Goal: Task Accomplishment & Management: Complete application form

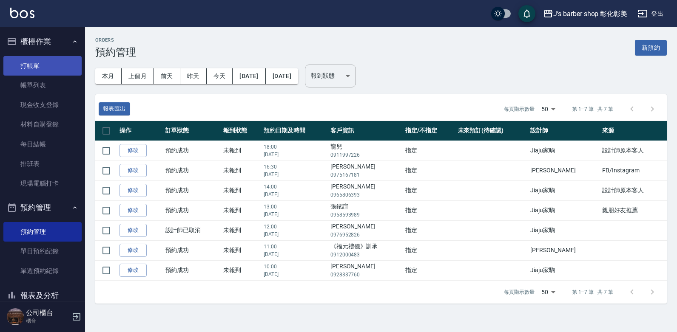
click at [73, 64] on link "打帳單" at bounding box center [42, 66] width 78 height 20
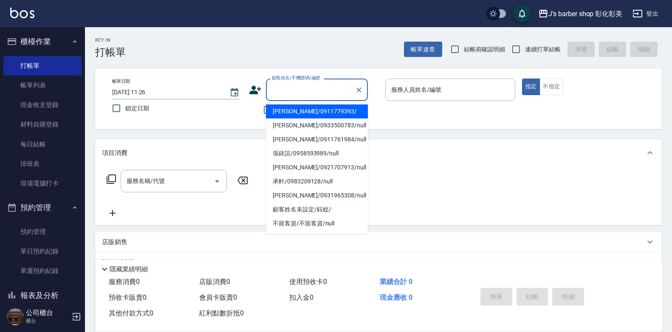
click at [290, 95] on input "顧客姓名/手機號碼/編號" at bounding box center [311, 89] width 82 height 15
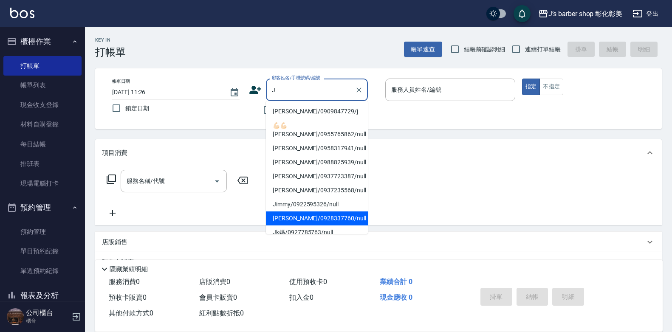
click at [301, 212] on li "[PERSON_NAME]/0928337760/null" at bounding box center [317, 219] width 102 height 14
type input "[PERSON_NAME]/0928337760/null"
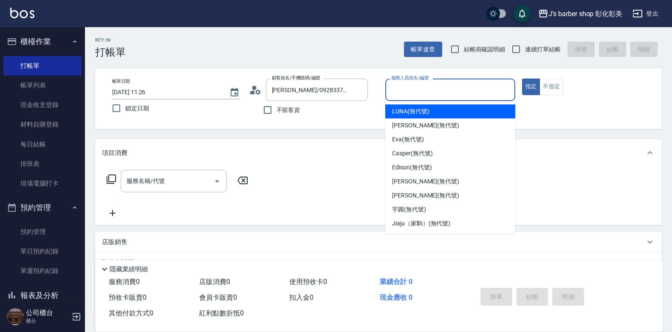
click at [432, 96] on input "服務人員姓名/編號" at bounding box center [450, 89] width 122 height 15
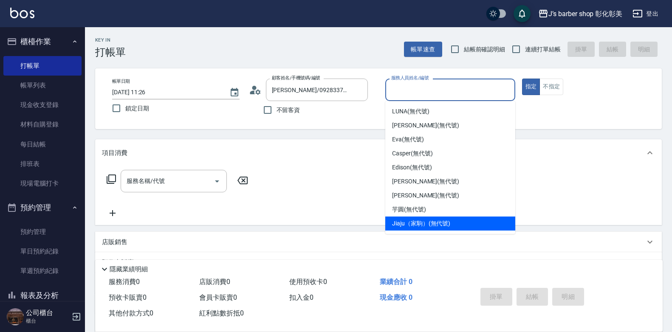
click at [406, 227] on span "Jiaju（家駒） (無代號)" at bounding box center [421, 223] width 58 height 9
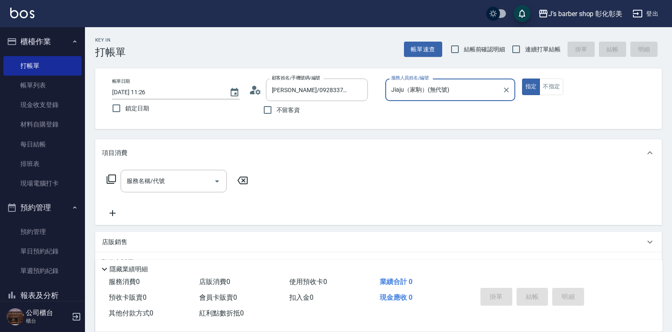
type input "Jiaju（家駒）(無代號)"
click at [287, 89] on input "[PERSON_NAME]/0928337760/null" at bounding box center [311, 89] width 82 height 15
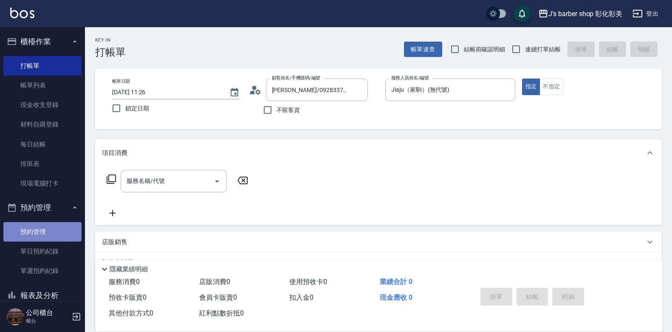
click at [55, 233] on link "預約管理" at bounding box center [42, 232] width 78 height 20
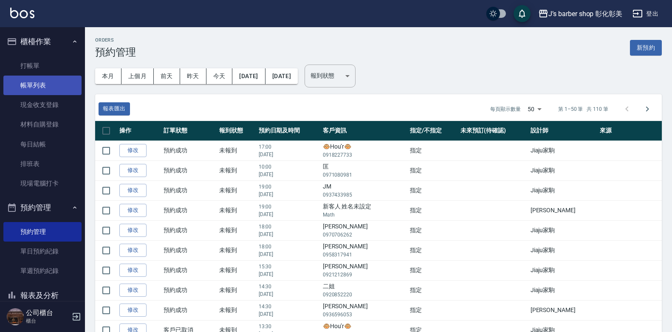
click at [38, 90] on link "帳單列表" at bounding box center [42, 86] width 78 height 20
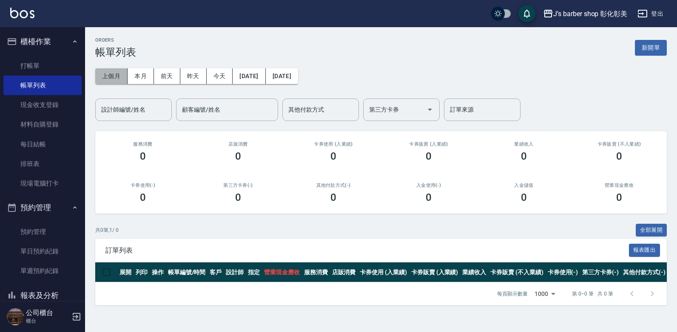
click at [109, 78] on button "上個月" at bounding box center [111, 76] width 32 height 16
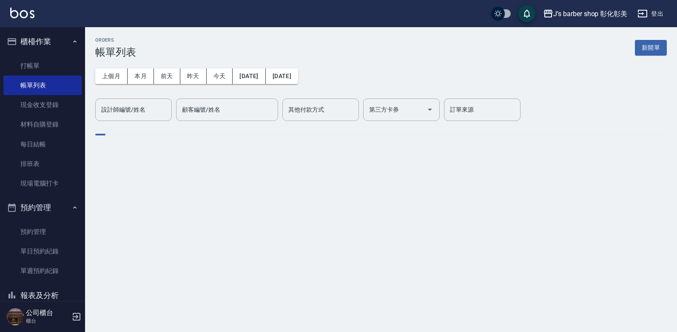
click at [184, 114] on div "顧客編號/姓名 顧客編號/姓名" at bounding box center [227, 110] width 102 height 23
click at [184, 114] on label "顧客編號/姓名" at bounding box center [201, 109] width 38 height 9
click at [184, 114] on input "顧客編號/姓名" at bounding box center [227, 109] width 94 height 15
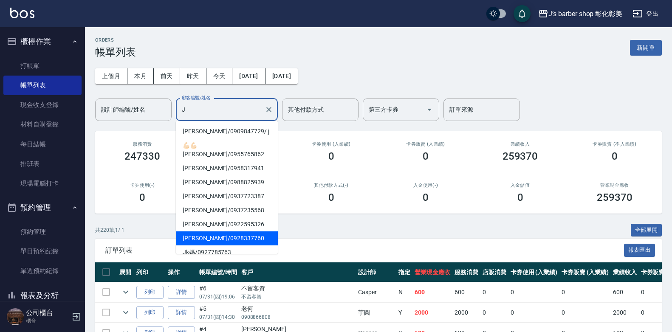
click at [215, 232] on span "[PERSON_NAME] / 0928337760" at bounding box center [227, 239] width 102 height 14
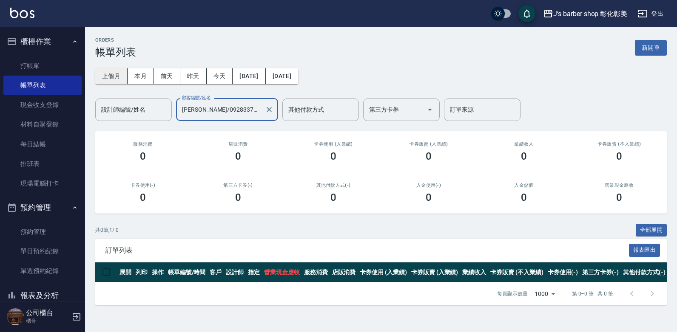
type input "[PERSON_NAME]/0928337760"
click at [117, 81] on button "上個月" at bounding box center [111, 76] width 32 height 16
click at [246, 77] on button "[DATE]" at bounding box center [248, 76] width 33 height 16
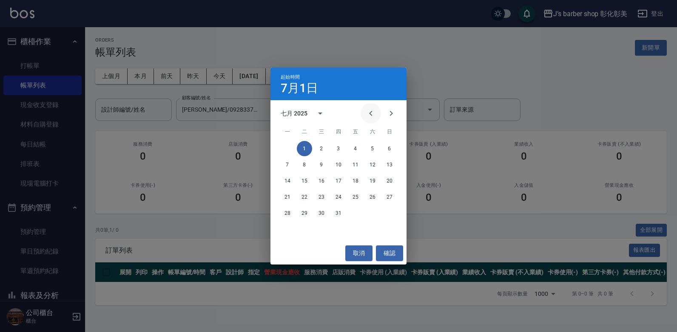
click at [370, 114] on icon "Previous month" at bounding box center [370, 113] width 3 height 5
click at [287, 230] on button "30" at bounding box center [287, 229] width 15 height 15
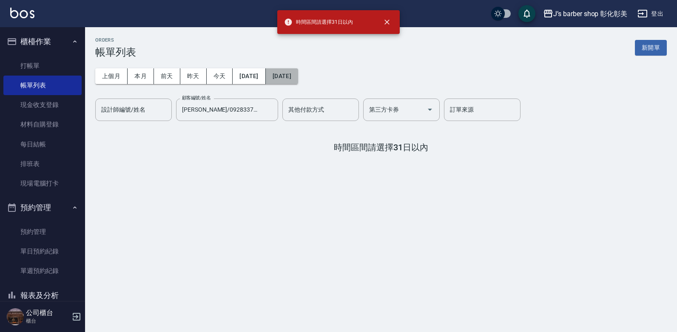
click at [298, 79] on button "[DATE]" at bounding box center [282, 76] width 32 height 16
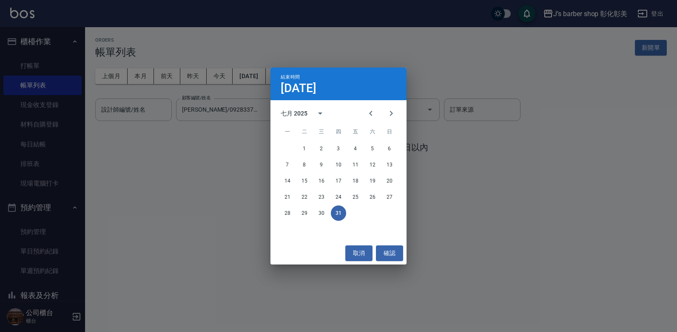
click at [337, 216] on button "31" at bounding box center [338, 213] width 15 height 15
click at [337, 216] on div "ORDERS 帳單列表 新開單 上個月 本月 [DATE] [DATE] [DATE] [DATE] [DATE] 設計師編號/姓名 設計師編號/姓名 顧客編…" at bounding box center [338, 166] width 677 height 332
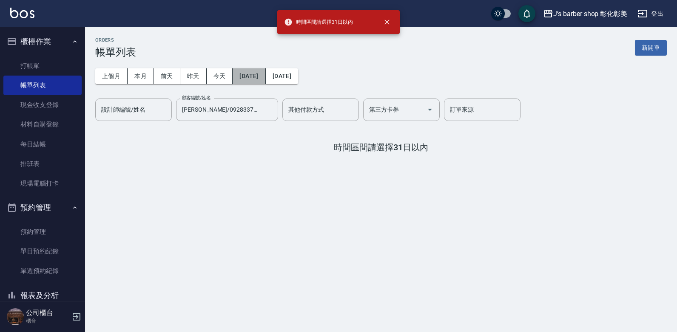
click at [264, 74] on button "[DATE]" at bounding box center [248, 76] width 33 height 16
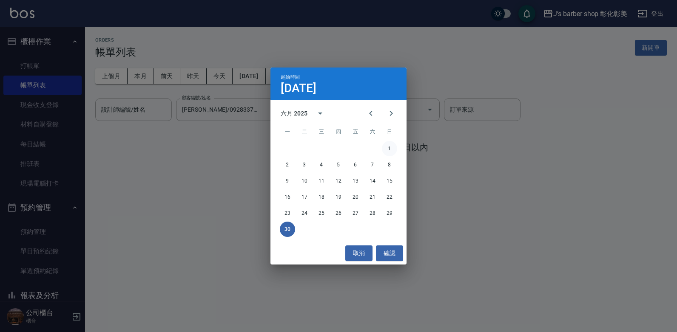
click at [390, 148] on button "1" at bounding box center [389, 148] width 15 height 15
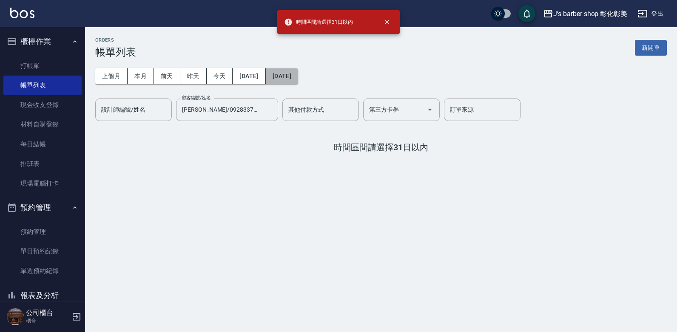
click at [298, 77] on button "[DATE]" at bounding box center [282, 76] width 32 height 16
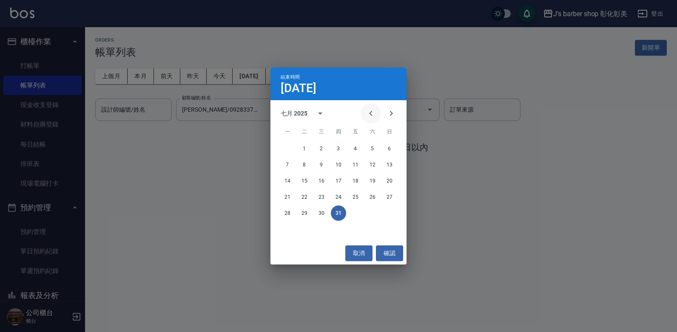
click at [371, 114] on icon "Previous month" at bounding box center [371, 113] width 10 height 10
click at [369, 212] on button "31" at bounding box center [372, 213] width 15 height 15
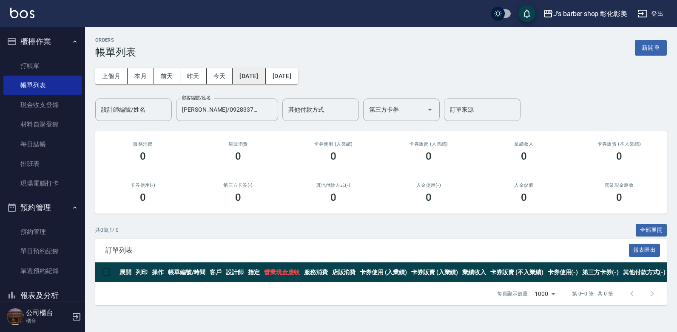
click at [265, 77] on button "[DATE]" at bounding box center [248, 76] width 33 height 16
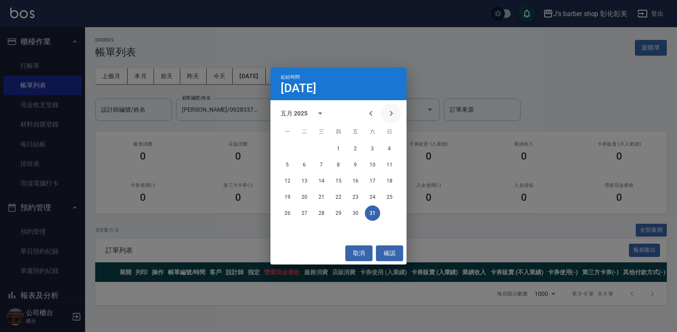
click at [388, 109] on icon "Next month" at bounding box center [391, 113] width 10 height 10
click at [391, 150] on button "1" at bounding box center [389, 148] width 15 height 15
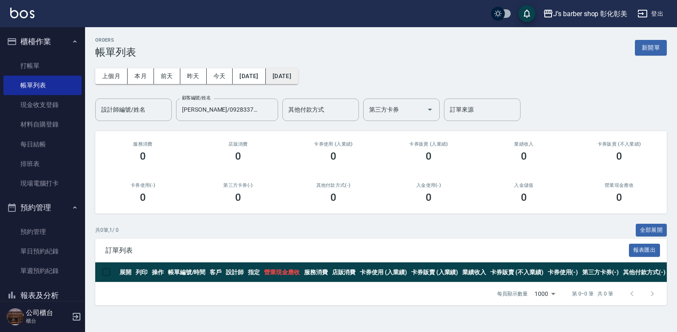
click at [298, 81] on button "[DATE]" at bounding box center [282, 76] width 32 height 16
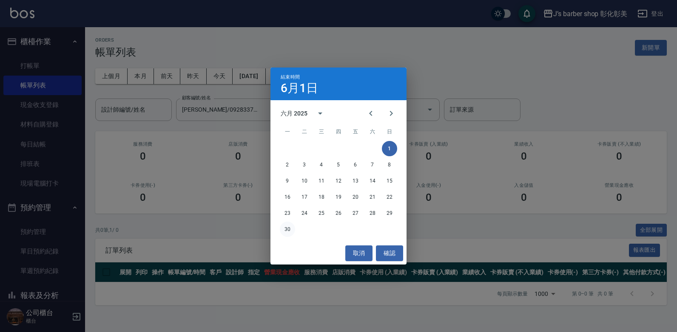
click at [289, 232] on button "30" at bounding box center [287, 229] width 15 height 15
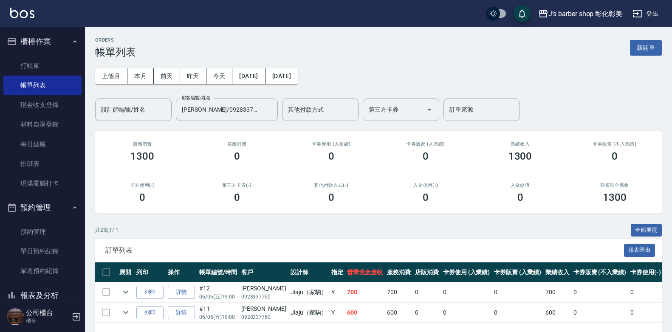
scroll to position [31, 0]
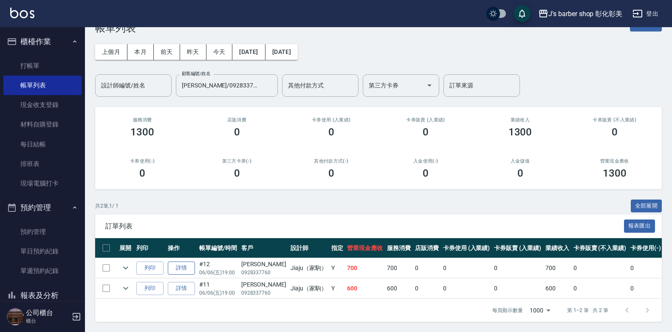
click at [190, 265] on link "詳情" at bounding box center [181, 268] width 27 height 13
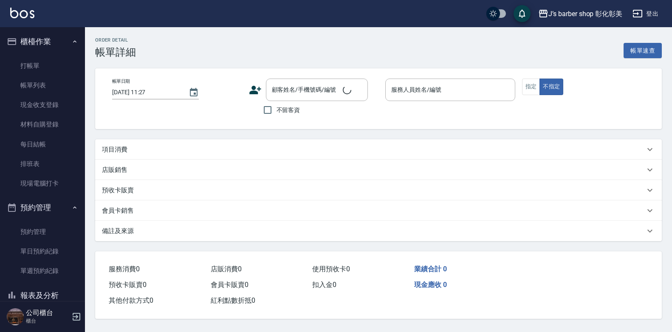
type input "[DATE] 19:00"
type input "Jiaju（家駒）(無代號)"
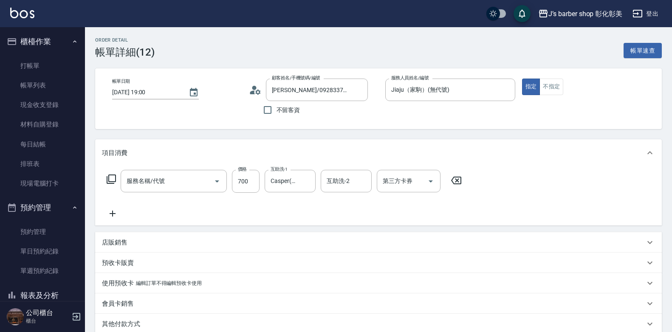
type input "[PERSON_NAME]/0928337760/null"
type input "指定ＪＫ(102)"
click at [38, 60] on link "打帳單" at bounding box center [42, 66] width 78 height 20
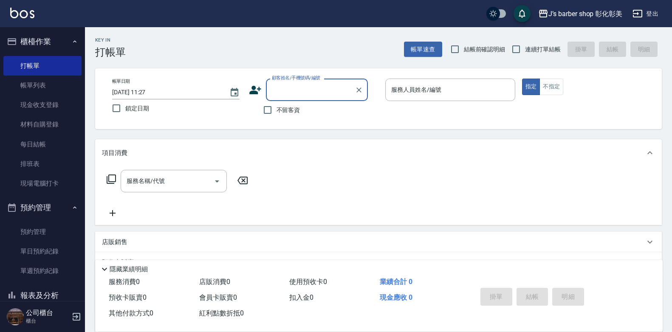
click at [147, 93] on input "[DATE] 11:27" at bounding box center [166, 92] width 109 height 14
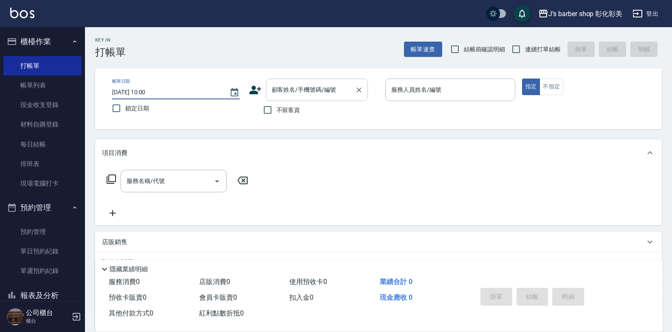
type input "[DATE] 10:00"
click at [343, 91] on input "顧客姓名/手機號碼/編號" at bounding box center [311, 89] width 82 height 15
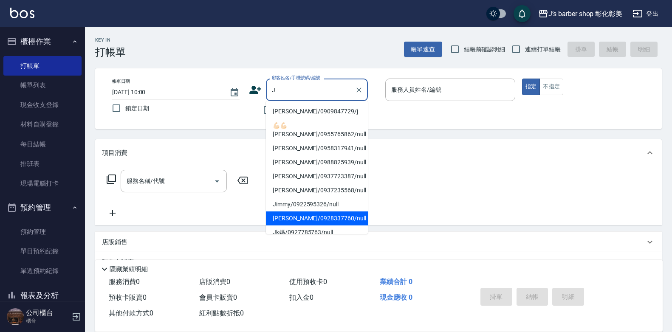
click at [333, 212] on li "[PERSON_NAME]/0928337760/null" at bounding box center [317, 219] width 102 height 14
type input "[PERSON_NAME]/0928337760/null"
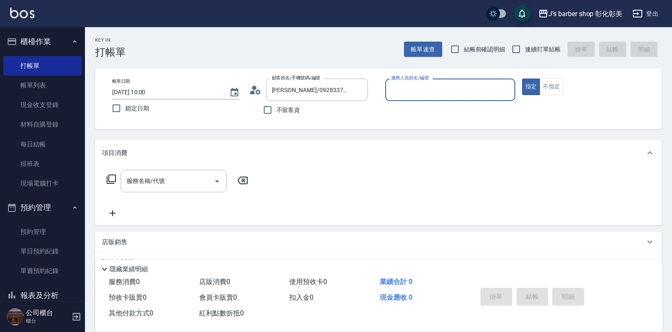
click at [402, 95] on input "服務人員姓名/編號" at bounding box center [450, 89] width 122 height 15
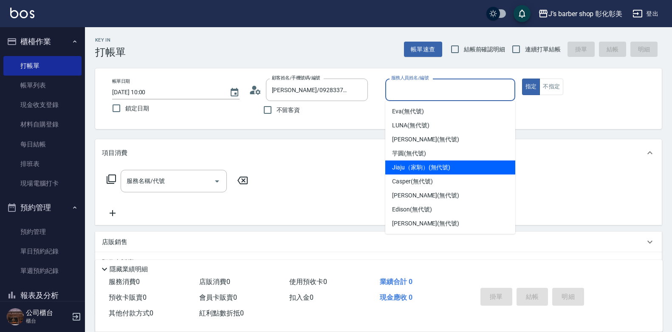
click at [409, 170] on span "Jiaju（家駒） (無代號)" at bounding box center [421, 167] width 58 height 9
type input "Jiaju（家駒）(無代號)"
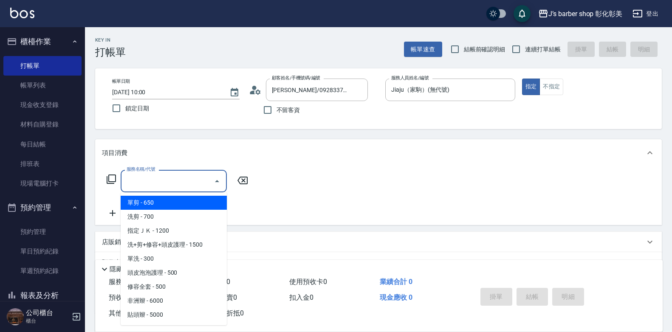
click at [205, 180] on input "服務名稱/代號" at bounding box center [168, 181] width 86 height 15
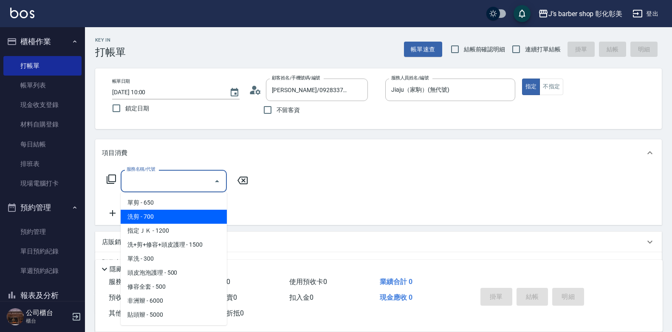
click at [178, 219] on span "洗剪 - 700" at bounding box center [174, 217] width 106 height 14
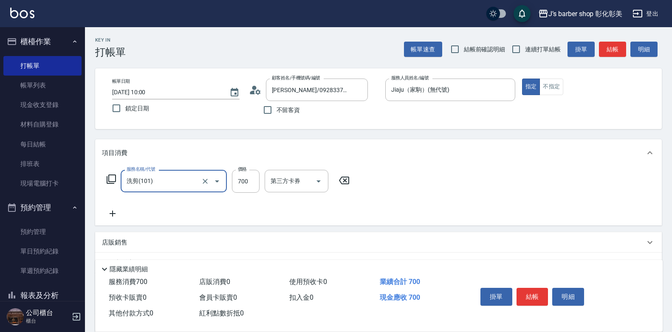
type input "洗剪(101)"
click at [204, 182] on icon "Clear" at bounding box center [205, 181] width 5 height 5
click at [199, 183] on input "服務名稱/代號" at bounding box center [162, 181] width 75 height 15
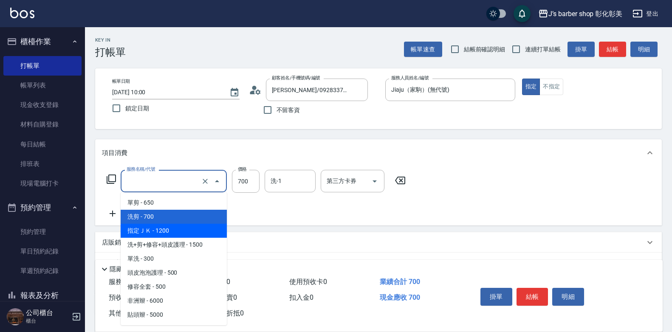
click at [196, 229] on span "指定ＪＫ - 1200" at bounding box center [174, 231] width 106 height 14
type input "指定ＪＫ(102)"
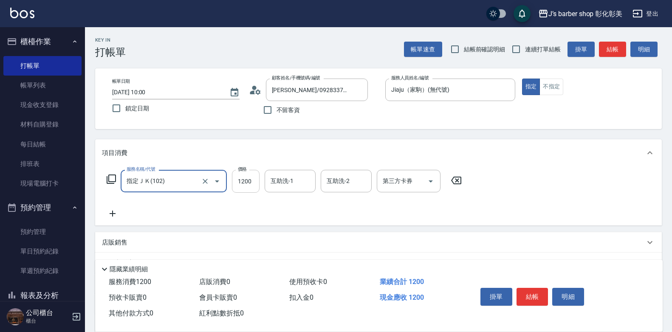
click at [253, 179] on input "1200" at bounding box center [246, 181] width 28 height 23
type input "700"
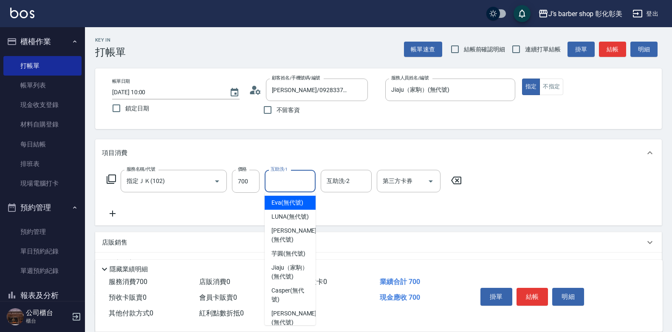
click at [287, 175] on div "互助洗-1 互助洗-1" at bounding box center [290, 181] width 51 height 23
click at [273, 258] on span "芋圓 (無代號)" at bounding box center [289, 253] width 34 height 9
type input "芋圓(無代號)"
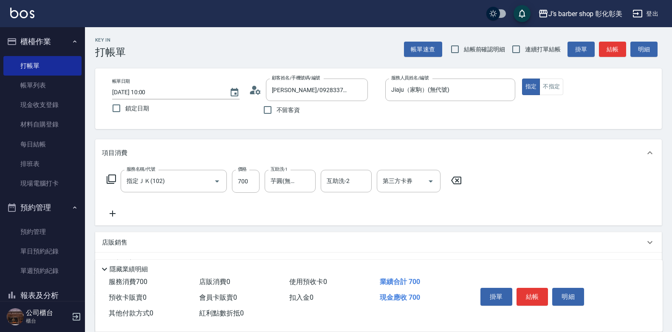
click at [116, 213] on icon at bounding box center [112, 214] width 21 height 10
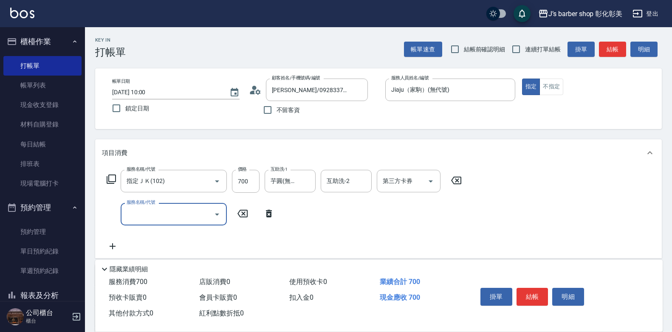
click at [126, 213] on input "服務名稱/代號" at bounding box center [168, 214] width 86 height 15
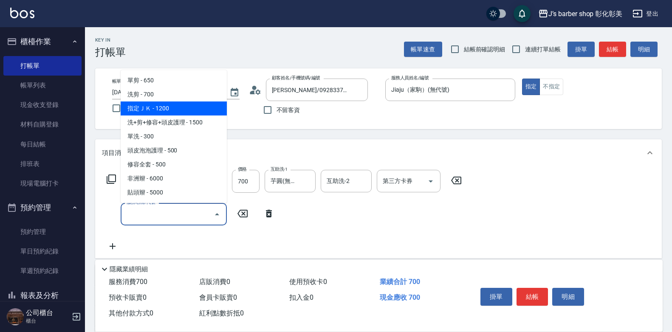
click at [159, 103] on span "指定ＪＫ - 1200" at bounding box center [174, 109] width 106 height 14
type input "指定ＪＫ(102)"
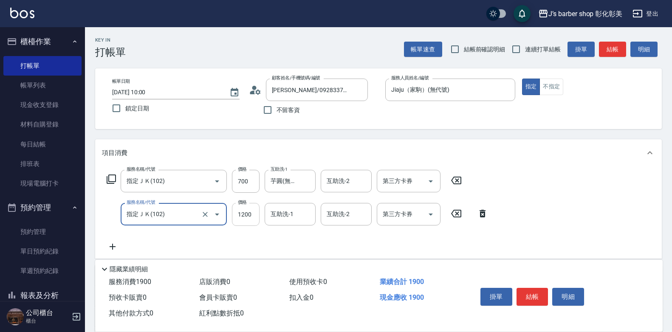
click at [247, 214] on input "1200" at bounding box center [246, 214] width 28 height 23
type input "600"
click at [275, 218] on div "互助洗-1 互助洗-1" at bounding box center [290, 214] width 51 height 23
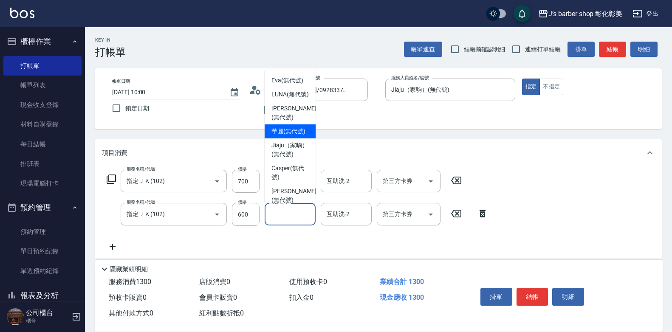
click at [279, 136] on span "芋圓 (無代號)" at bounding box center [289, 131] width 34 height 9
type input "芋圓(無代號)"
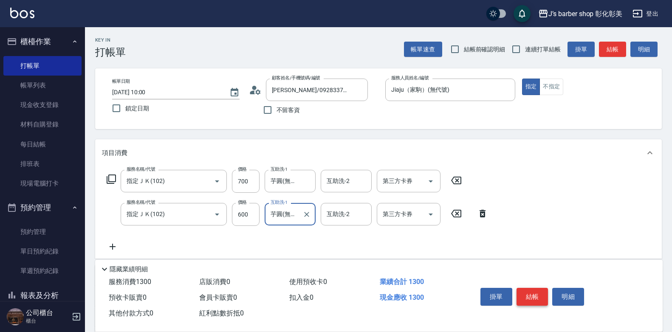
click at [523, 294] on button "結帳" at bounding box center [533, 297] width 32 height 18
